Goal: Task Accomplishment & Management: Manage account settings

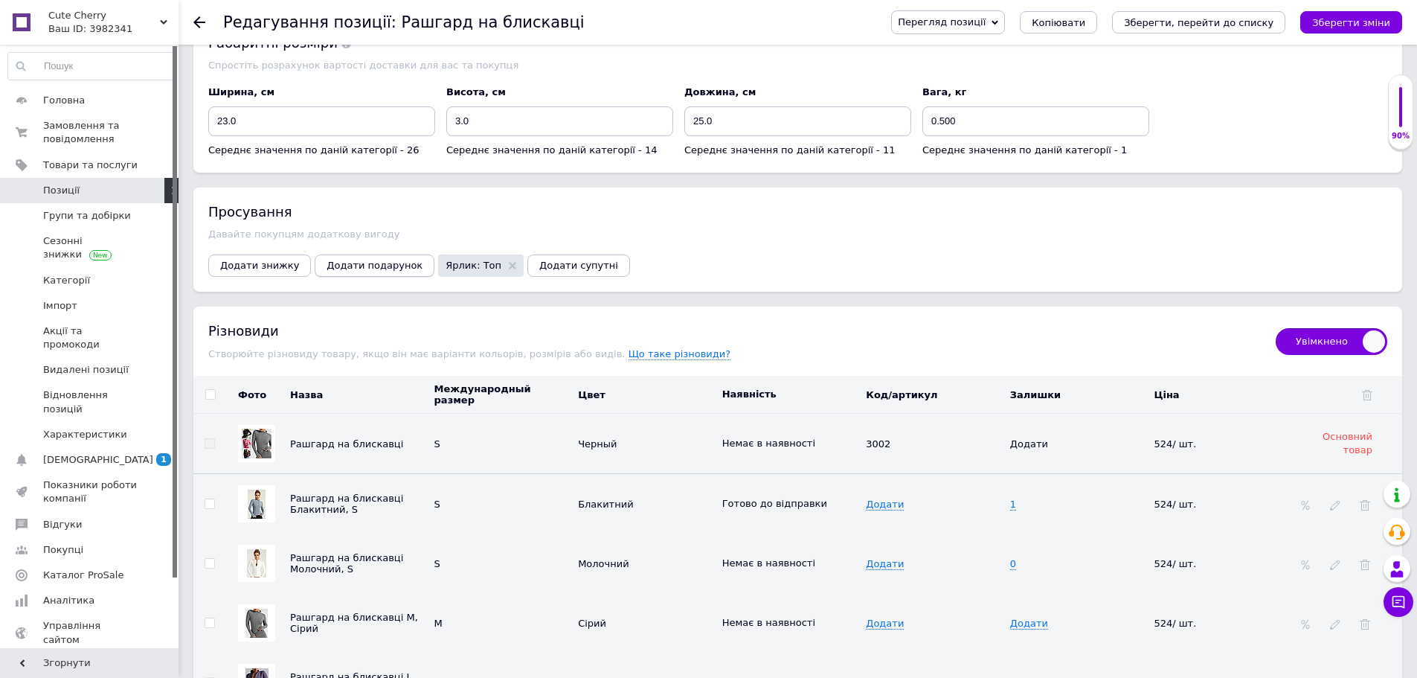
scroll to position [1488, 0]
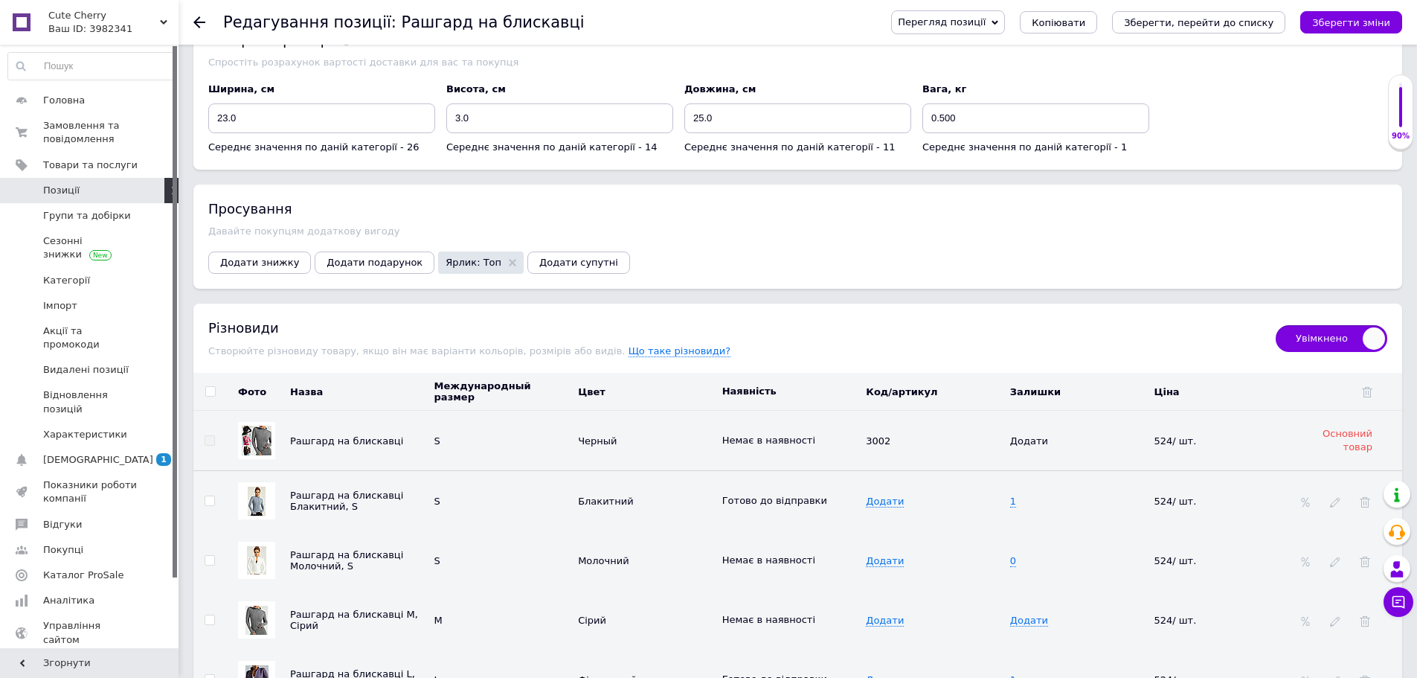
click at [195, 19] on icon at bounding box center [199, 22] width 12 height 12
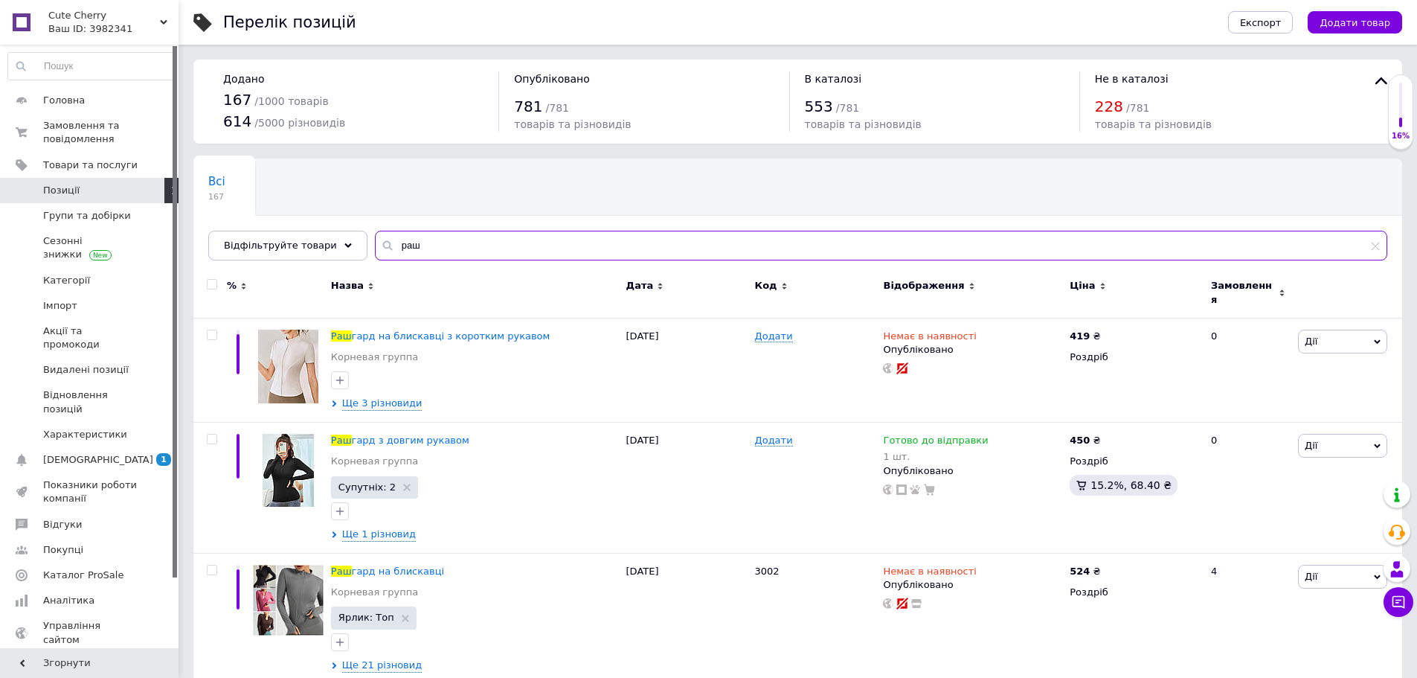
drag, startPoint x: 410, startPoint y: 262, endPoint x: 359, endPoint y: 266, distance: 50.7
click at [375, 260] on input "раш" at bounding box center [881, 246] width 1012 height 30
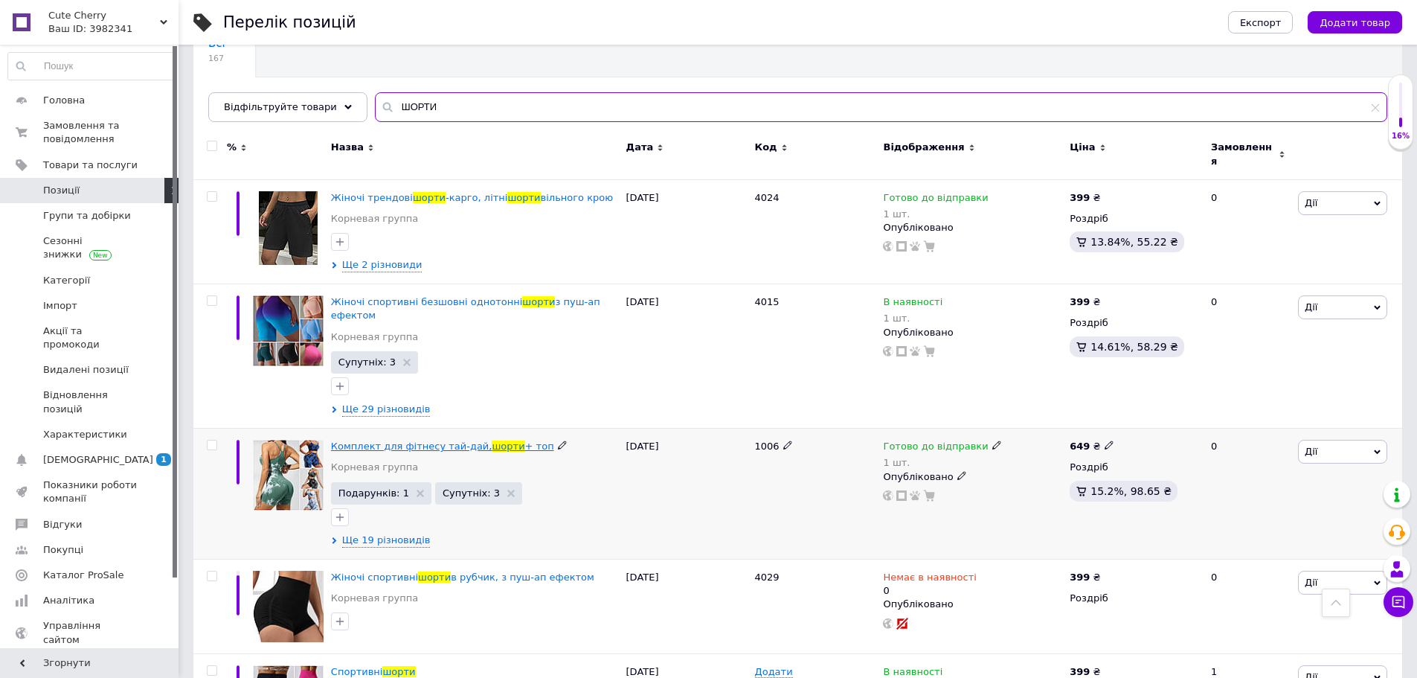
scroll to position [74, 0]
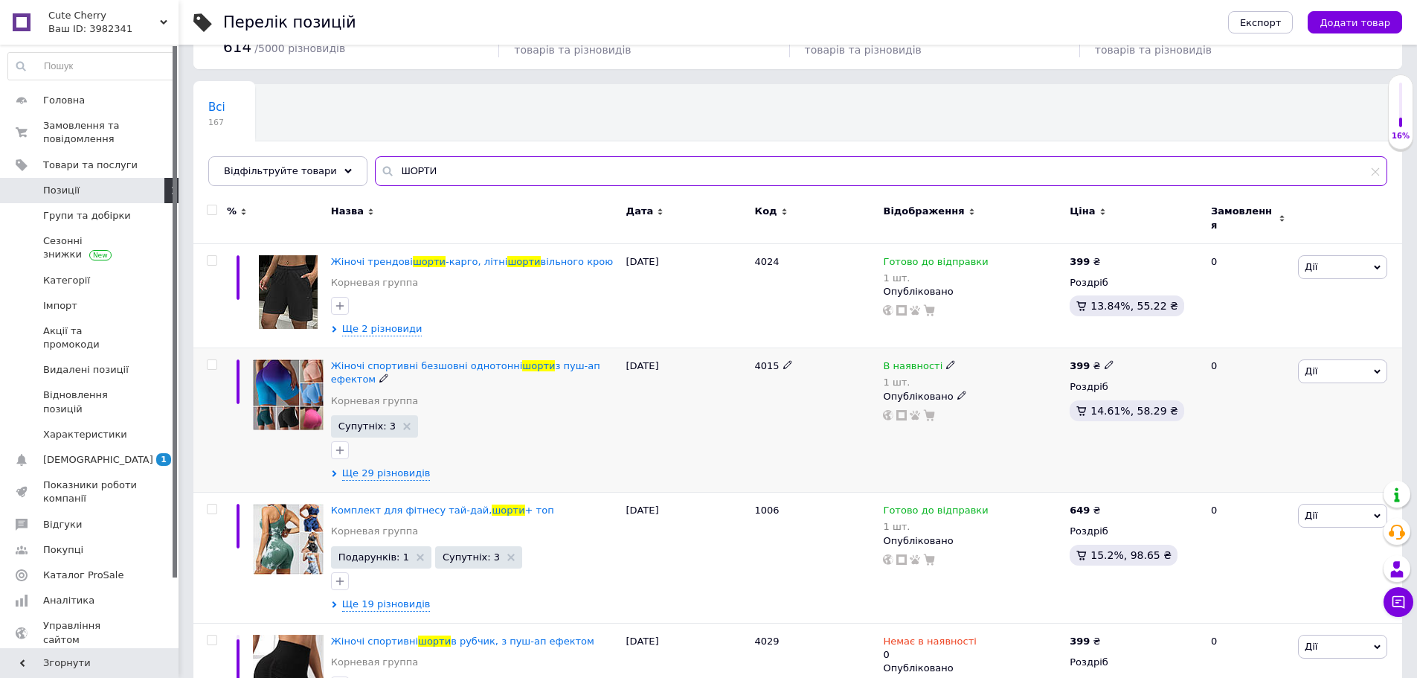
type input "ШОРТИ"
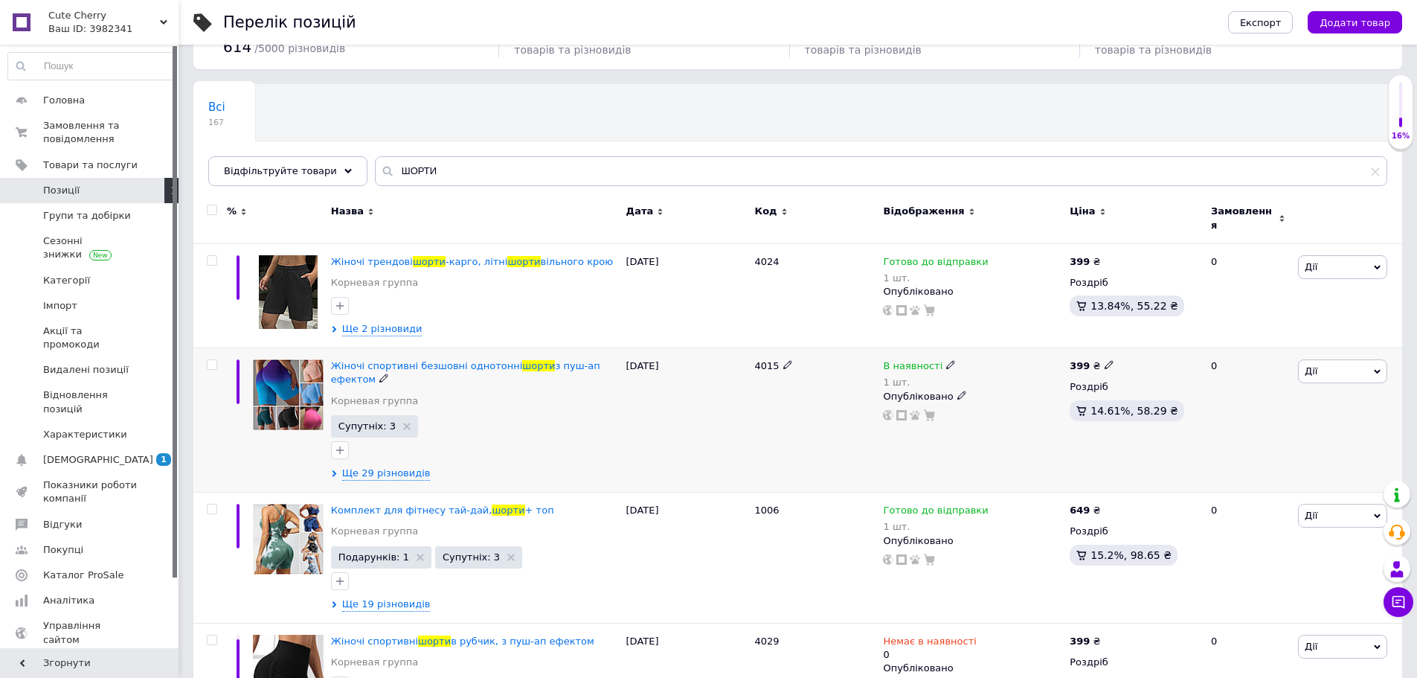
click at [295, 403] on img at bounding box center [288, 394] width 71 height 71
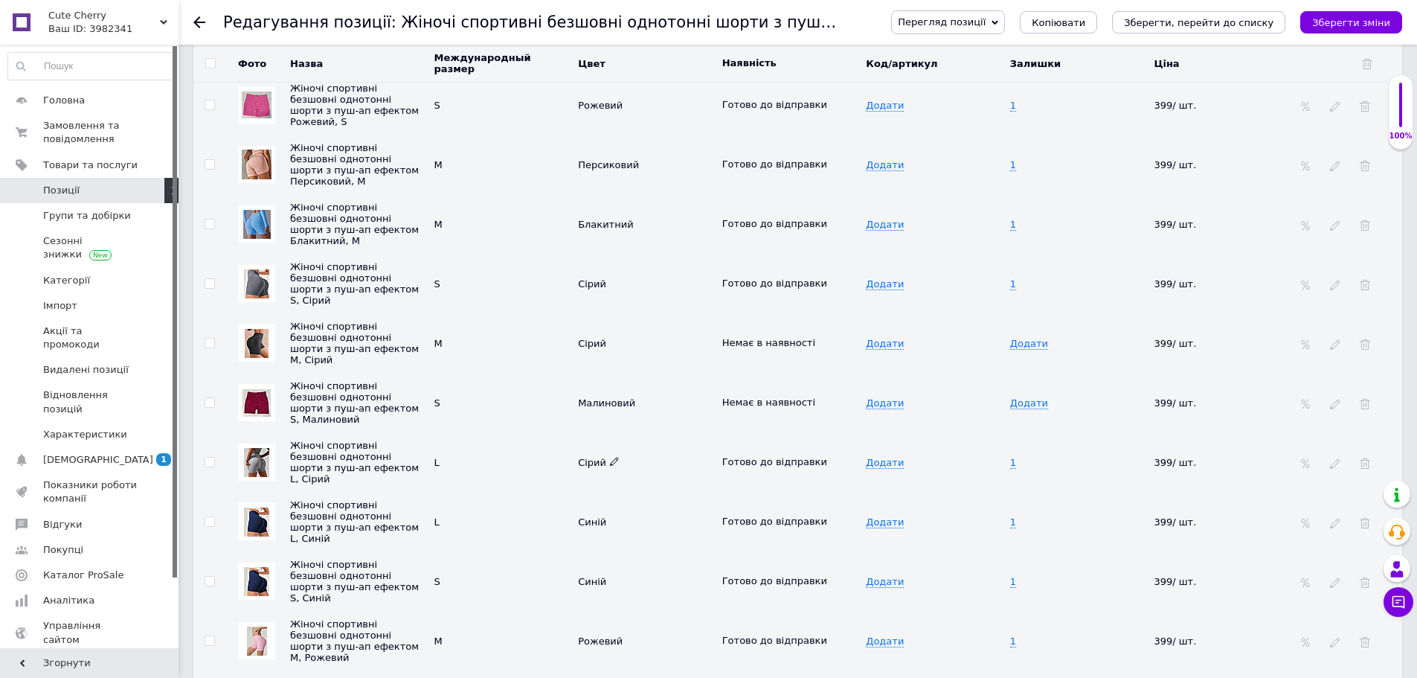
scroll to position [2157, 0]
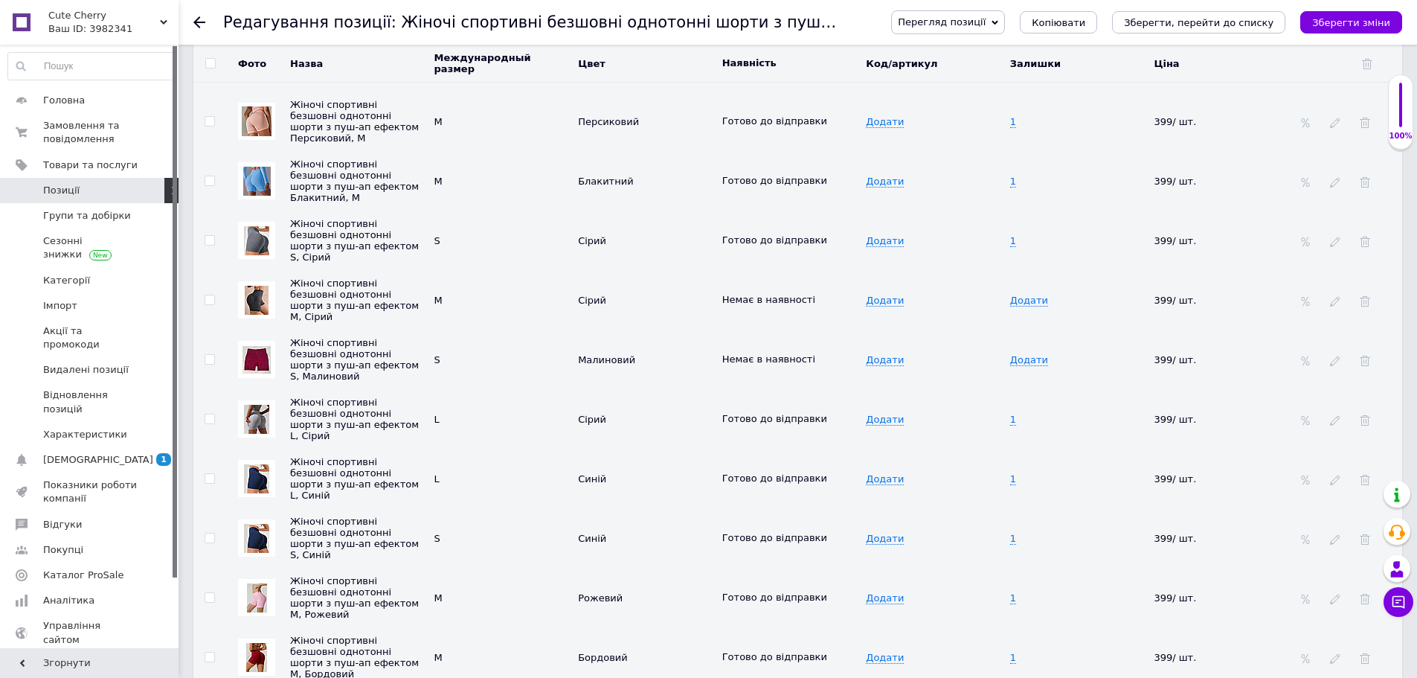
click at [261, 466] on img at bounding box center [256, 478] width 25 height 29
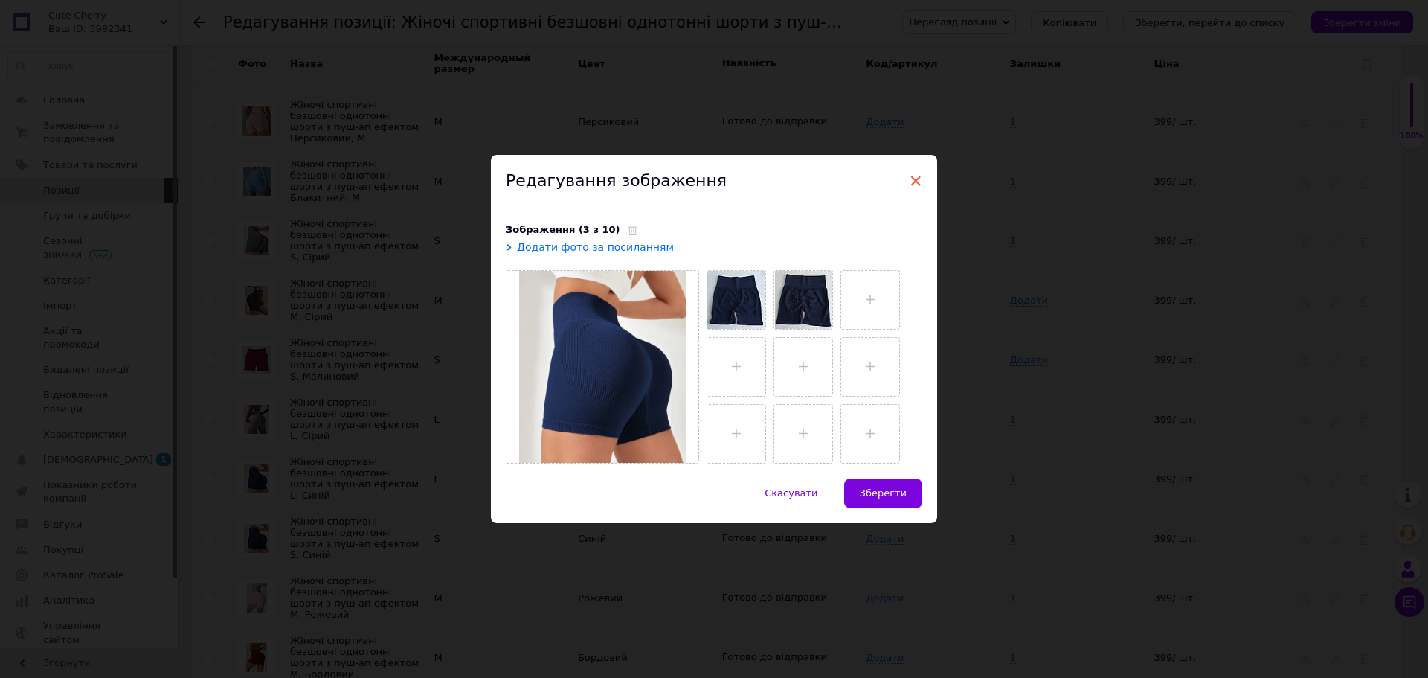
click at [913, 175] on span "×" at bounding box center [915, 180] width 13 height 25
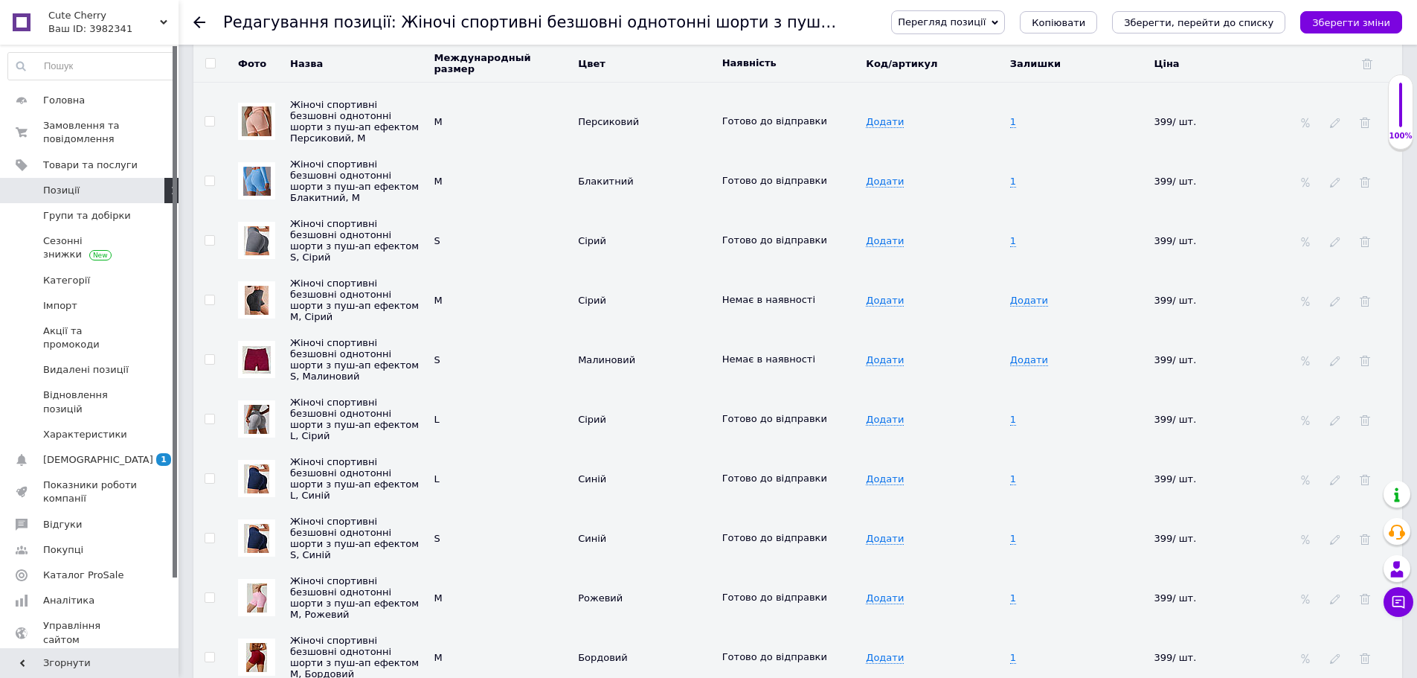
click at [208, 474] on input "checkbox" at bounding box center [210, 479] width 10 height 10
checkbox input "true"
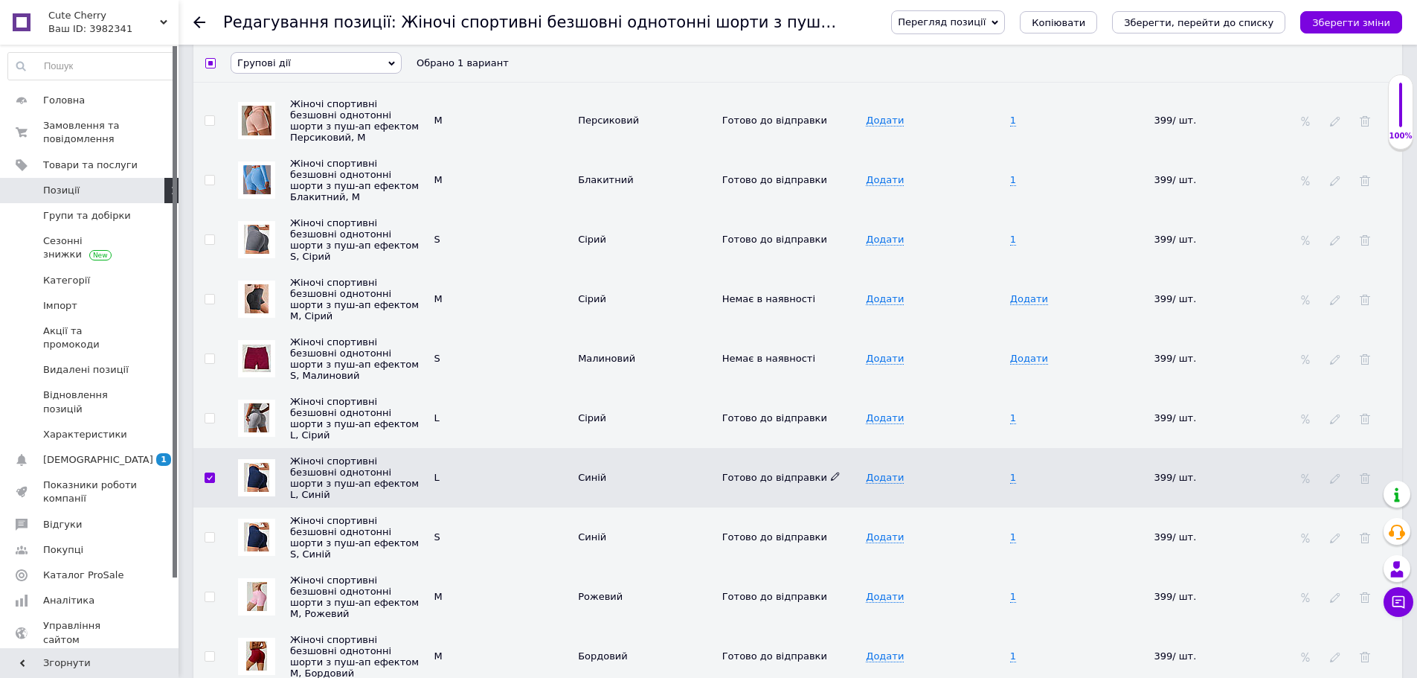
click at [831, 472] on icon at bounding box center [835, 476] width 9 height 9
click at [783, 518] on li "Немає в наявності" at bounding box center [787, 526] width 142 height 21
click at [1016, 470] on td "1" at bounding box center [1078, 478] width 144 height 60
type input "0"
click at [1027, 521] on td "1" at bounding box center [1078, 537] width 144 height 60
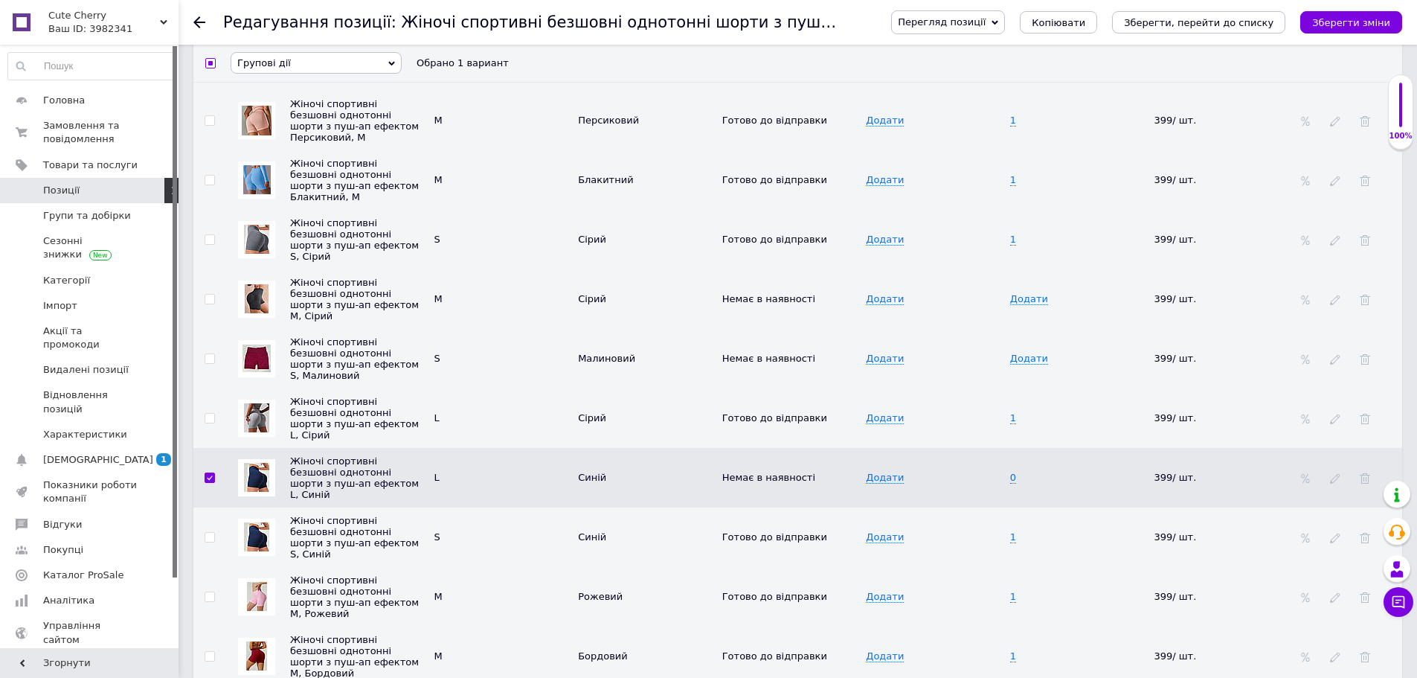
click at [1351, 10] on div "Перегляд позиції Зберегти та переглянути на сайті Зберегти та переглянути на ма…" at bounding box center [1131, 22] width 541 height 45
click at [1353, 22] on icon "Зберегти зміни" at bounding box center [1351, 22] width 78 height 11
checkbox input "false"
